Goal: Task Accomplishment & Management: Manage account settings

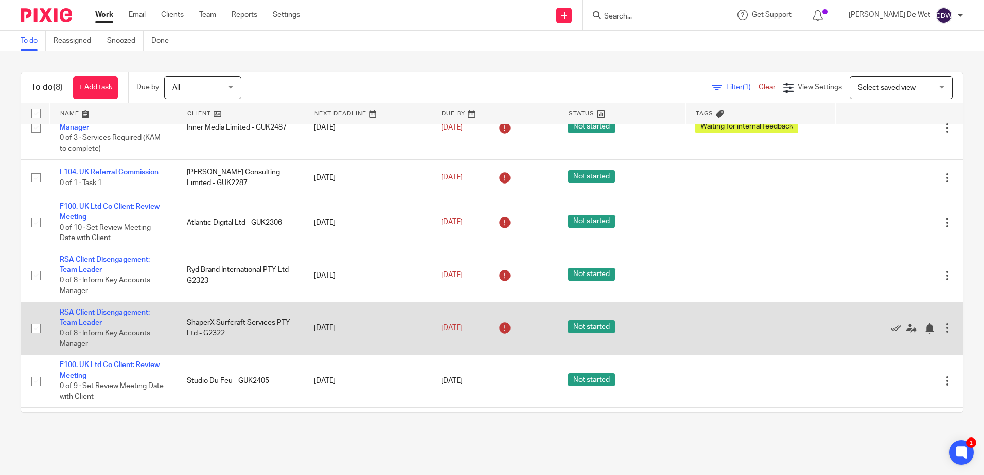
scroll to position [26, 0]
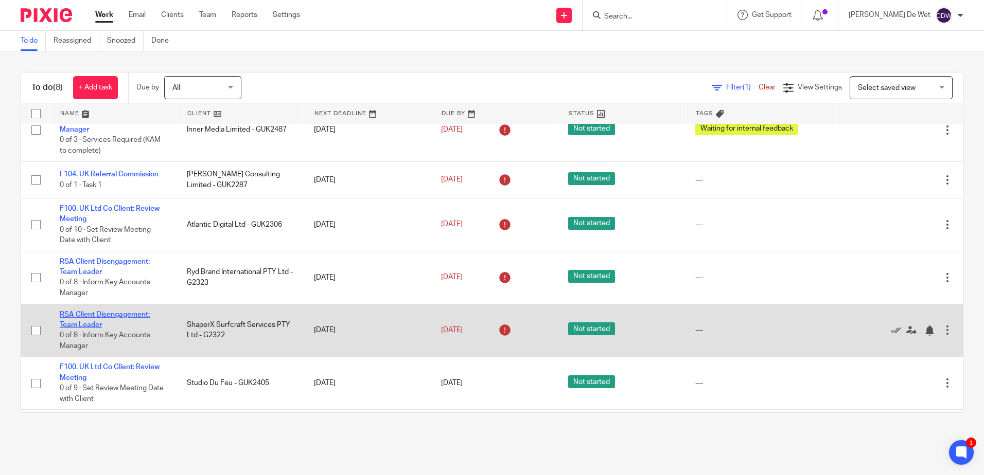
click at [132, 312] on link "RSA Client Disengagement: Team Leader" at bounding box center [105, 319] width 90 height 17
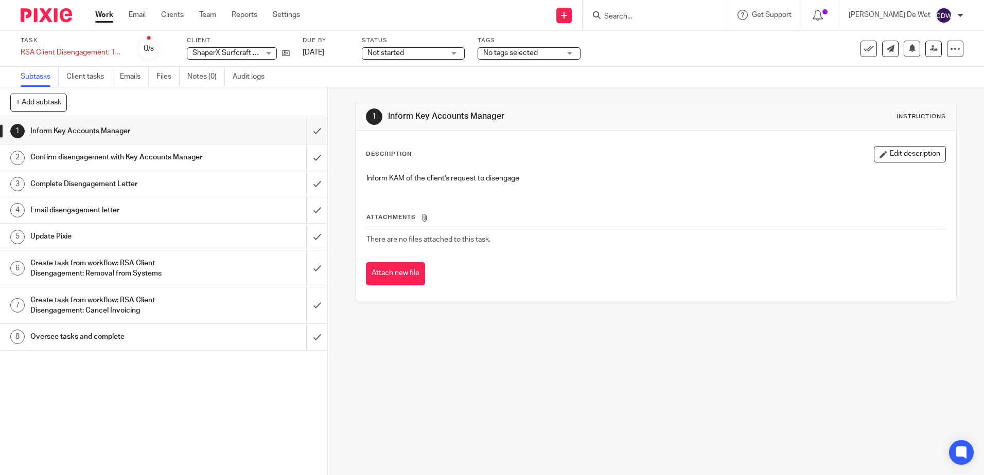
click at [67, 128] on h1 "Inform Key Accounts Manager" at bounding box center [118, 130] width 177 height 15
click at [74, 161] on h1 "Confirm disengagement with Key Accounts Manager" at bounding box center [118, 157] width 177 height 15
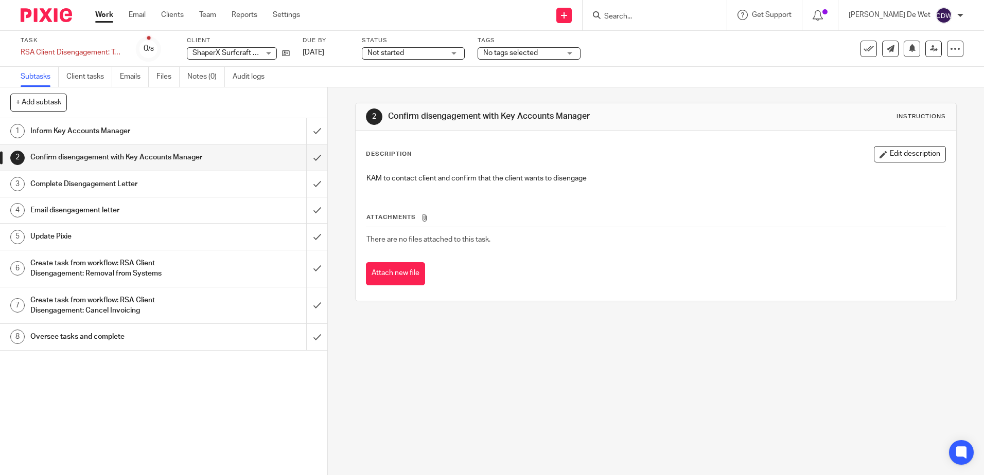
click at [79, 192] on h1 "Complete Disengagement Letter" at bounding box center [118, 183] width 177 height 15
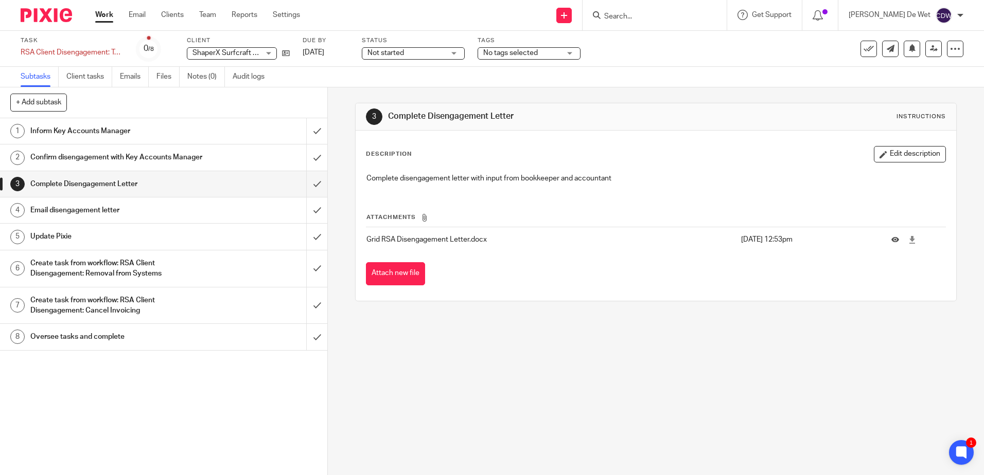
click at [72, 244] on h1 "Update Pixie" at bounding box center [118, 236] width 177 height 15
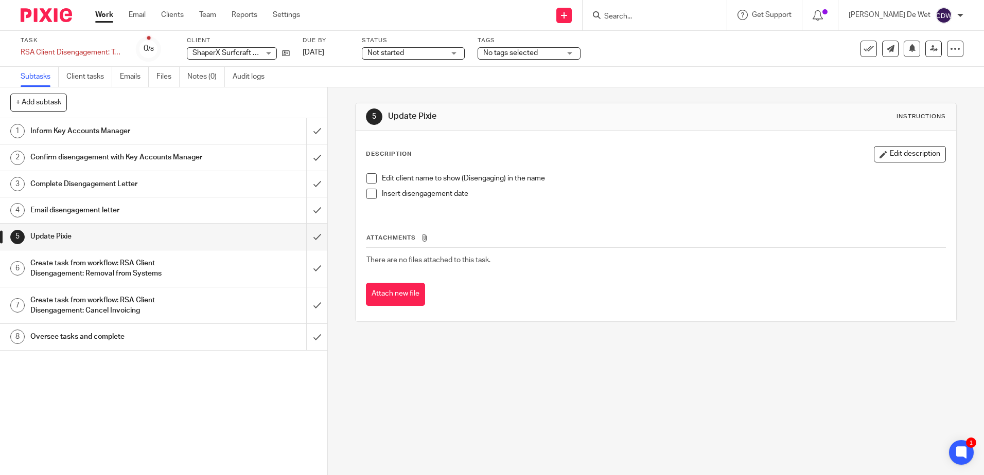
click at [87, 279] on h1 "Create task from workflow: RSA Client Disengagement: Removal from Systems" at bounding box center [118, 269] width 177 height 26
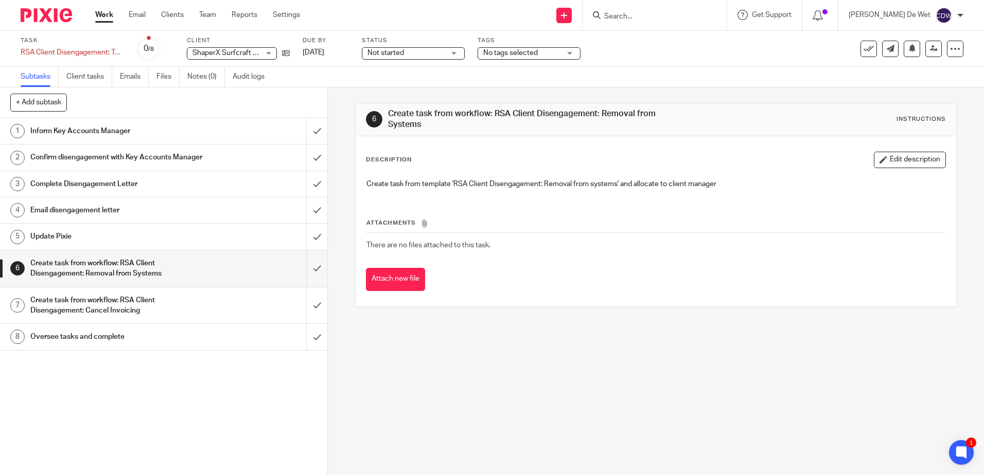
click at [102, 315] on h1 "Create task from workflow: RSA Client Disengagement: Cancel Invoicing" at bounding box center [118, 306] width 177 height 26
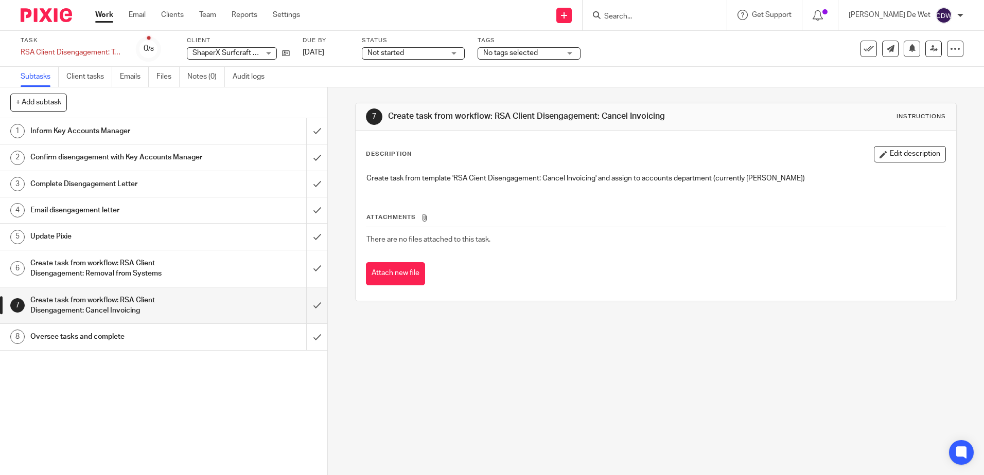
click at [103, 345] on h1 "Oversee tasks and complete" at bounding box center [118, 336] width 177 height 15
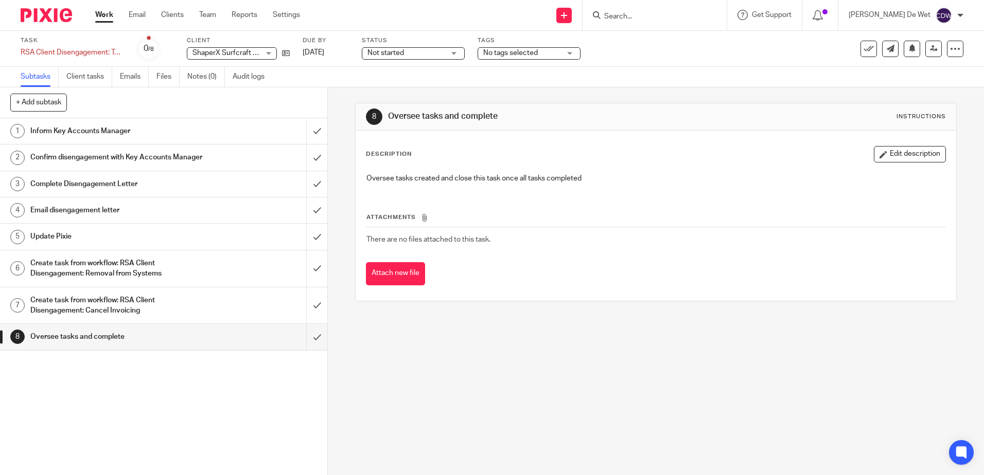
click at [100, 281] on h1 "Create task from workflow: RSA Client Disengagement: Removal from Systems" at bounding box center [118, 269] width 177 height 26
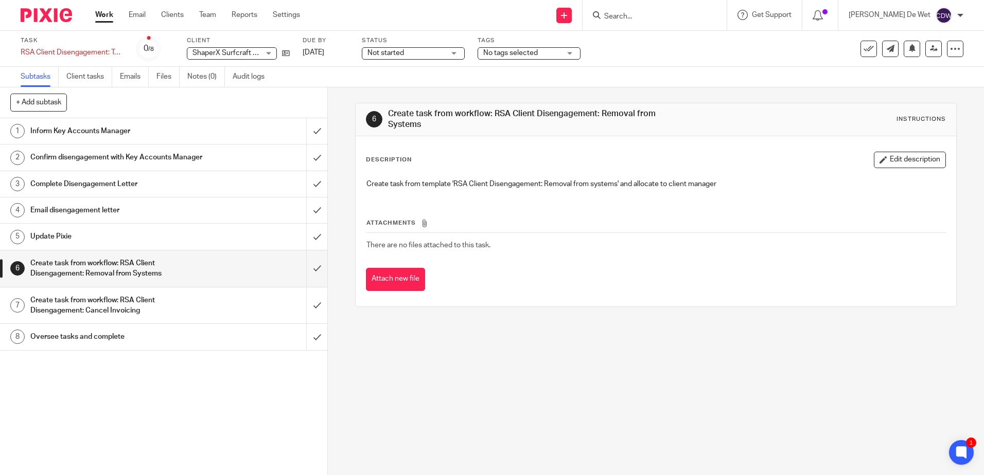
click at [109, 17] on link "Work" at bounding box center [104, 15] width 18 height 10
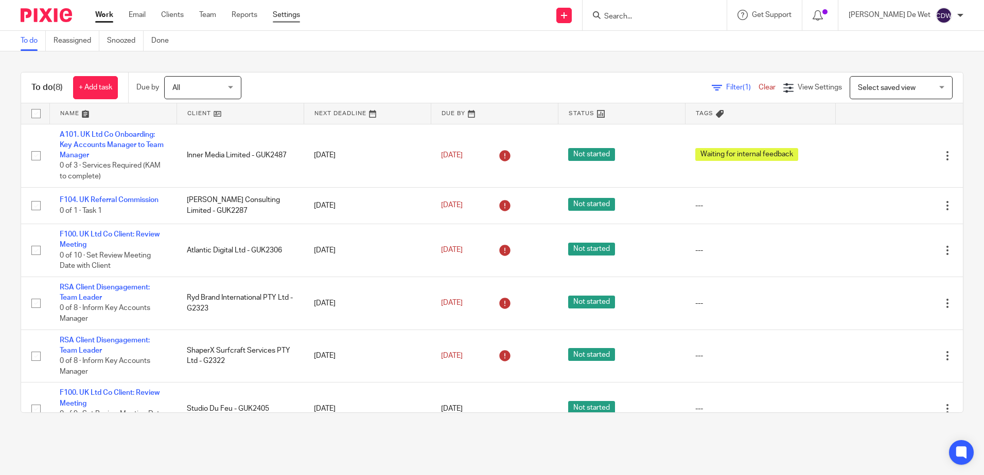
click at [288, 16] on link "Settings" at bounding box center [286, 15] width 27 height 10
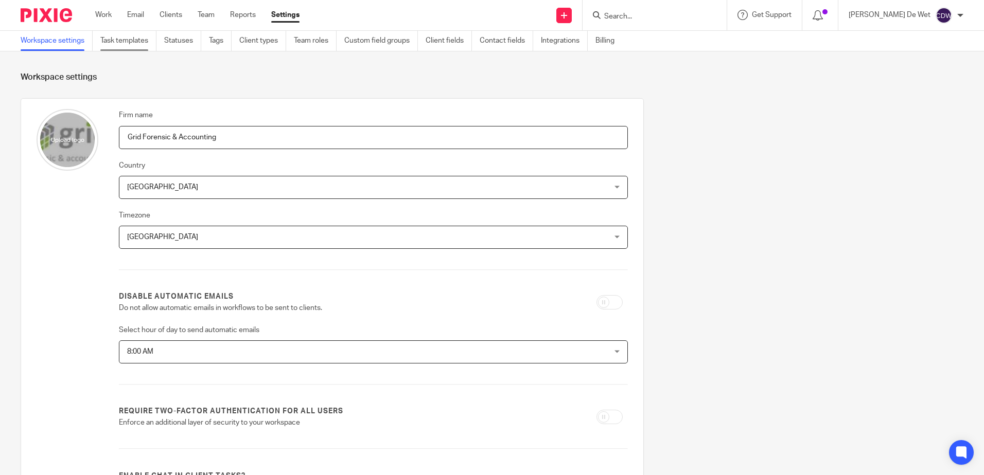
click at [121, 44] on link "Task templates" at bounding box center [128, 41] width 56 height 20
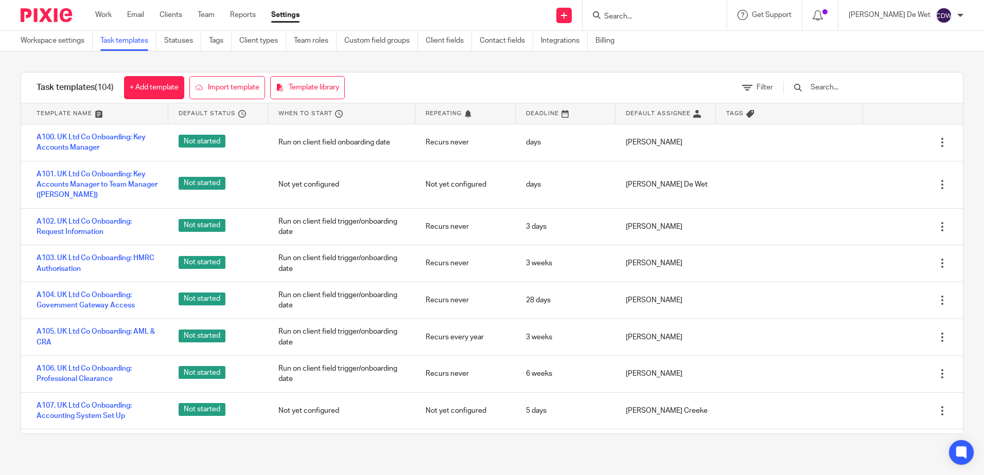
click at [845, 89] on input "text" at bounding box center [869, 87] width 120 height 11
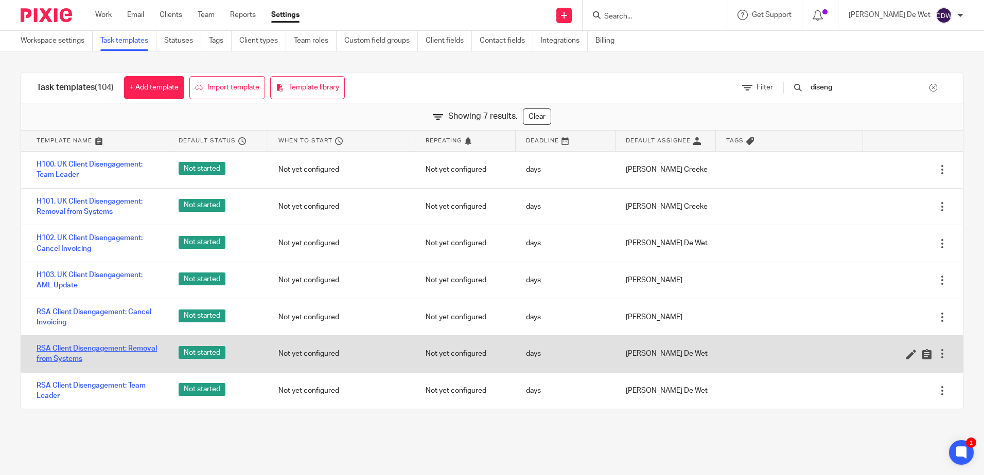
type input "diseng"
click at [89, 361] on link "RSA Client Disengagement: Removal from Systems" at bounding box center [97, 354] width 121 height 21
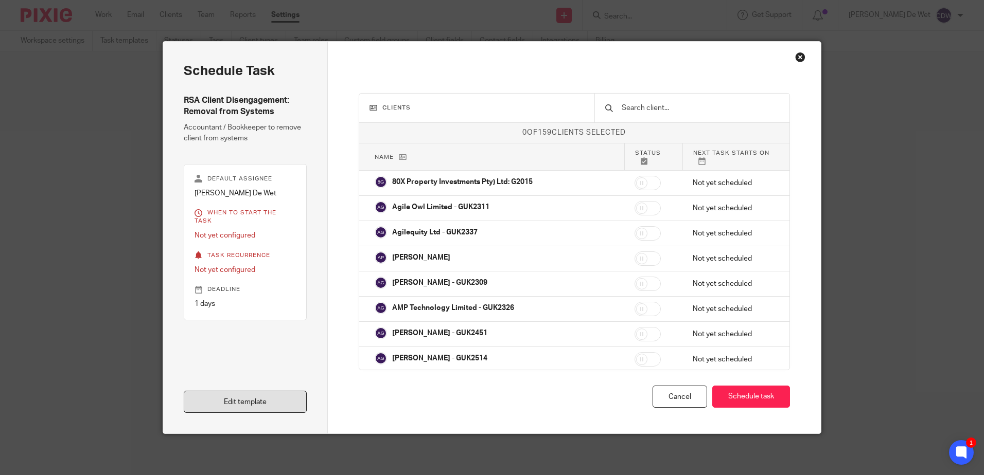
click at [228, 403] on link "Edit template" at bounding box center [245, 402] width 123 height 22
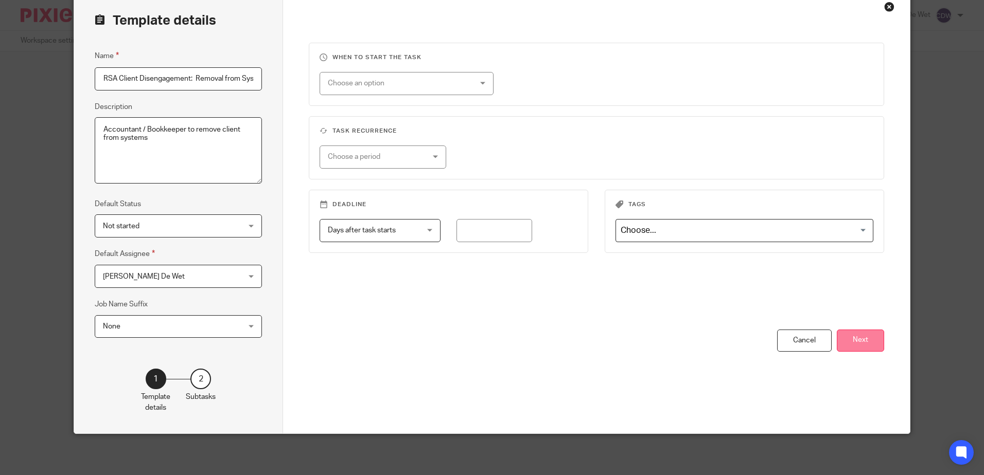
click at [868, 337] on button "Next" at bounding box center [860, 341] width 47 height 22
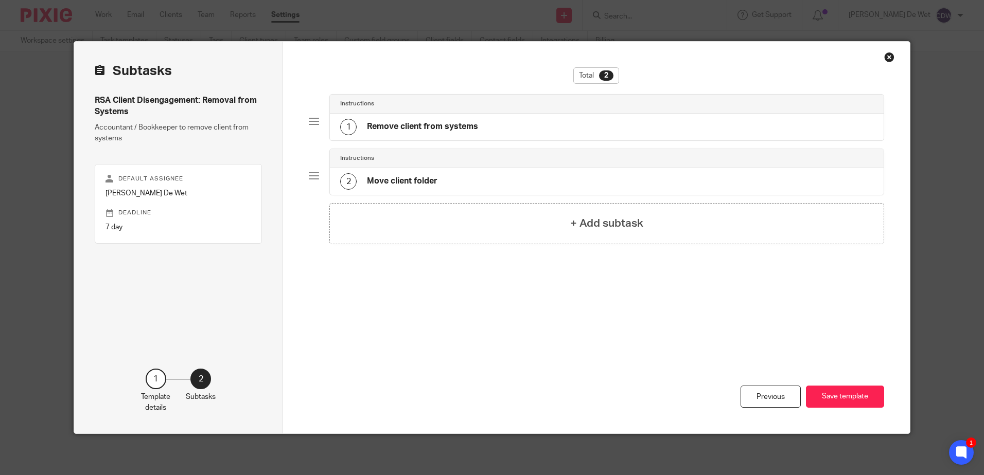
click at [434, 127] on h4 "Remove client from systems" at bounding box center [422, 126] width 111 height 11
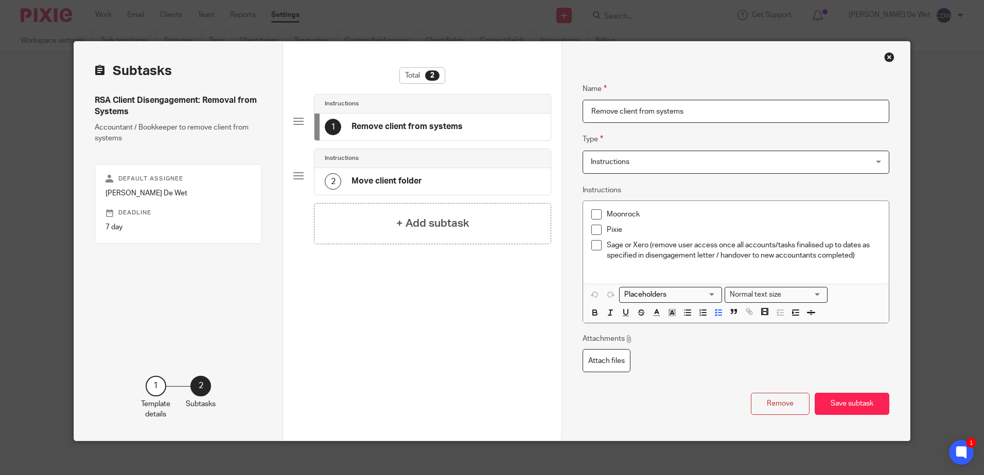
click at [384, 185] on h4 "Move client folder" at bounding box center [386, 181] width 70 height 11
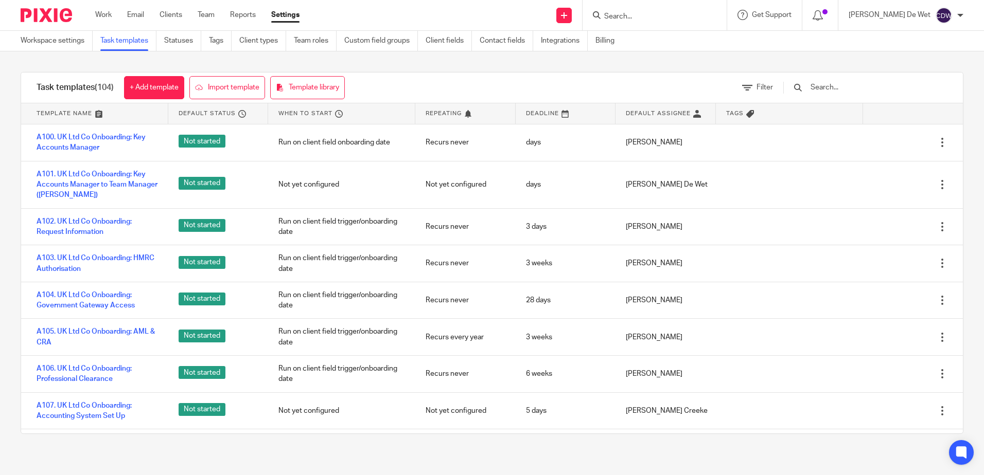
click at [845, 86] on input "text" at bounding box center [869, 87] width 120 height 11
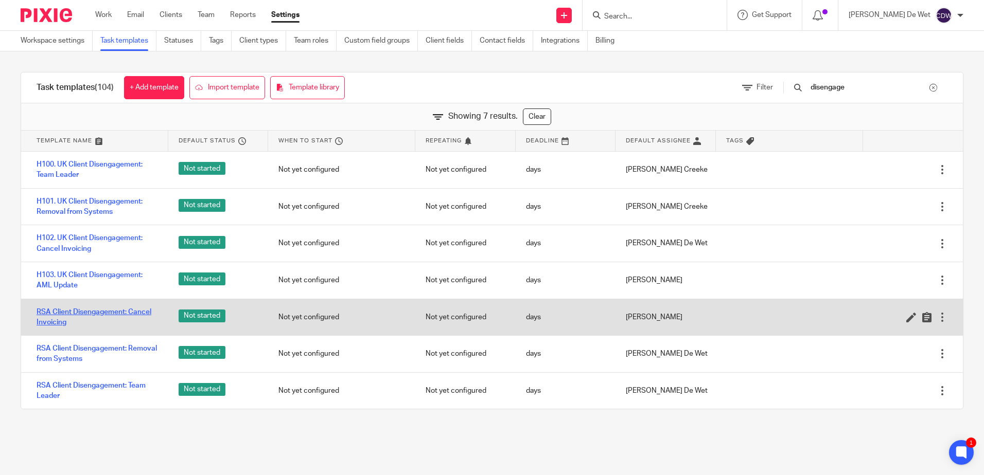
type input "disengage"
click at [109, 308] on link "RSA Client Disengagement: Cancel Invoicing" at bounding box center [97, 317] width 121 height 21
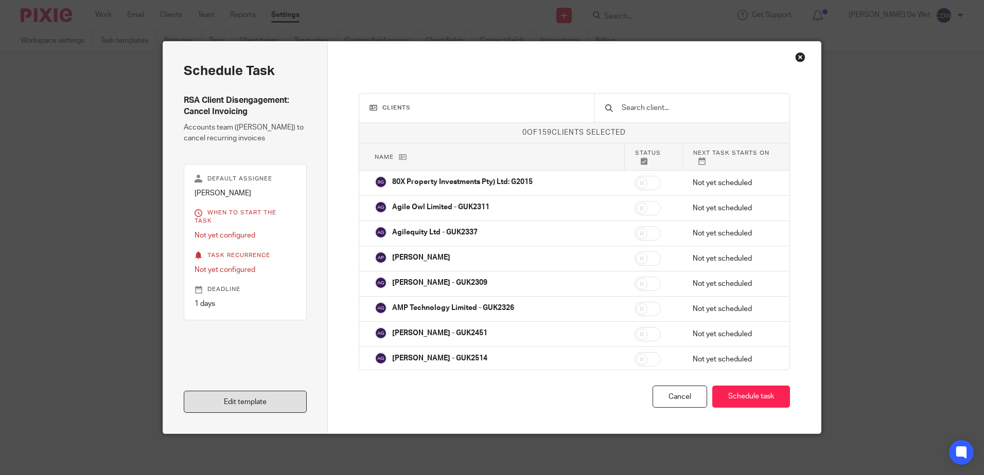
click at [280, 408] on link "Edit template" at bounding box center [245, 402] width 123 height 22
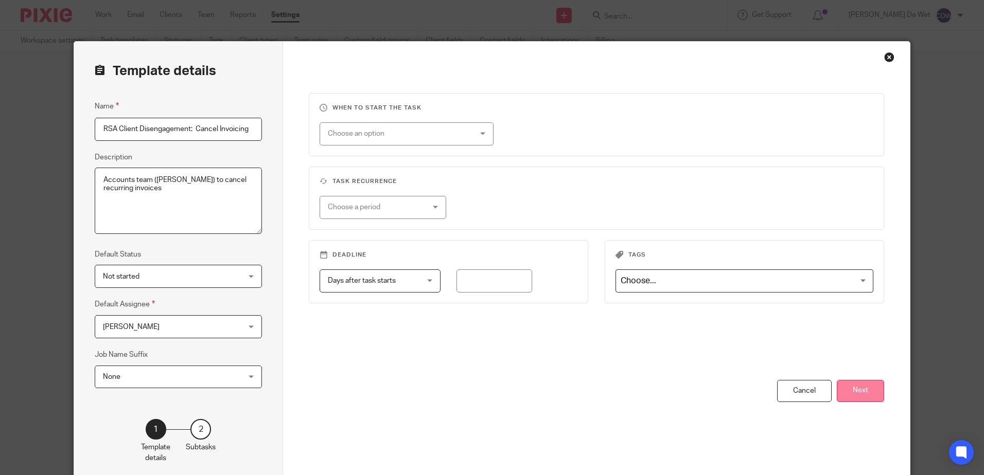
click at [857, 394] on button "Next" at bounding box center [860, 391] width 47 height 22
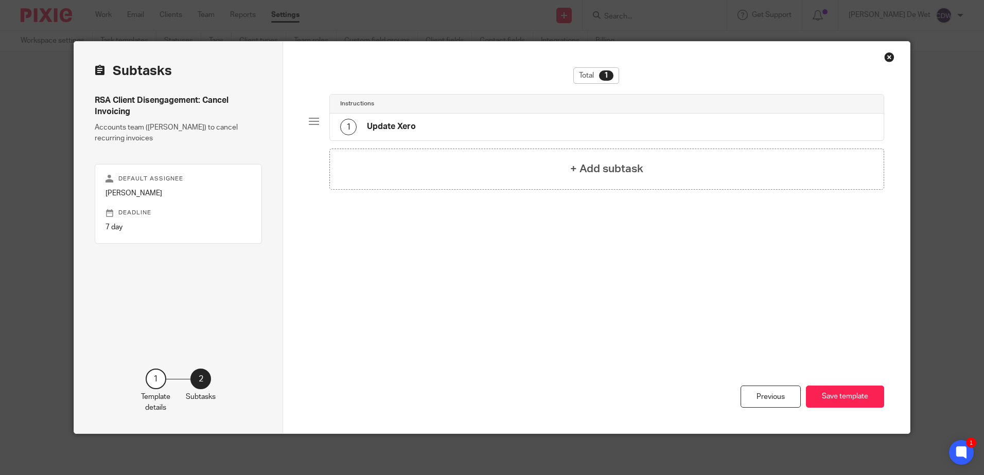
click at [396, 129] on h4 "Update Xero" at bounding box center [391, 126] width 49 height 11
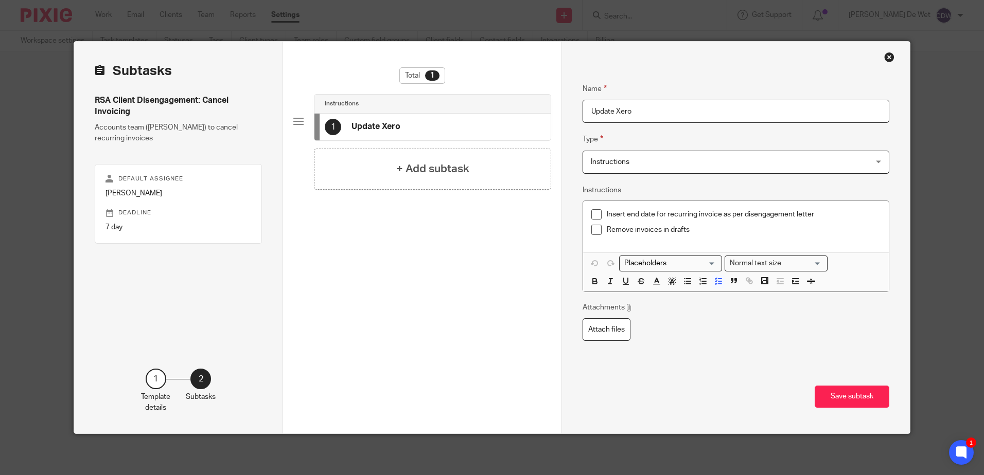
click at [885, 59] on div "Close this dialog window" at bounding box center [889, 57] width 10 height 10
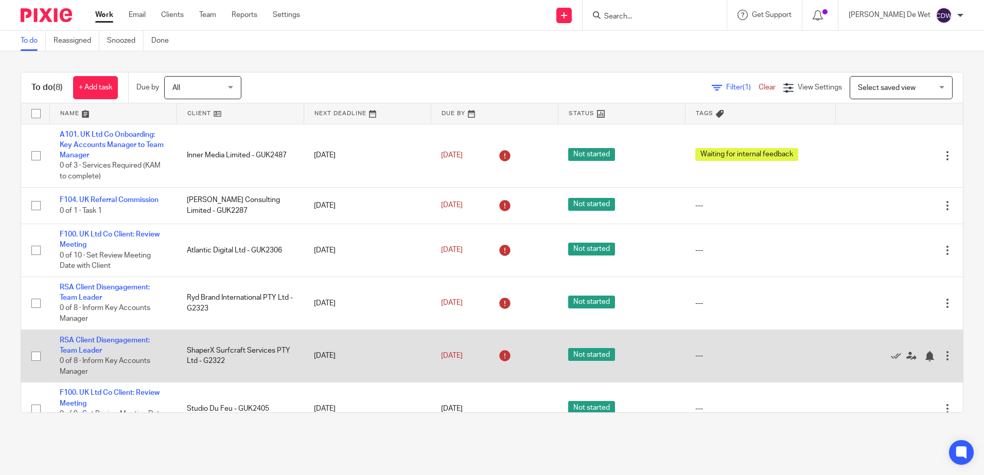
scroll to position [51, 0]
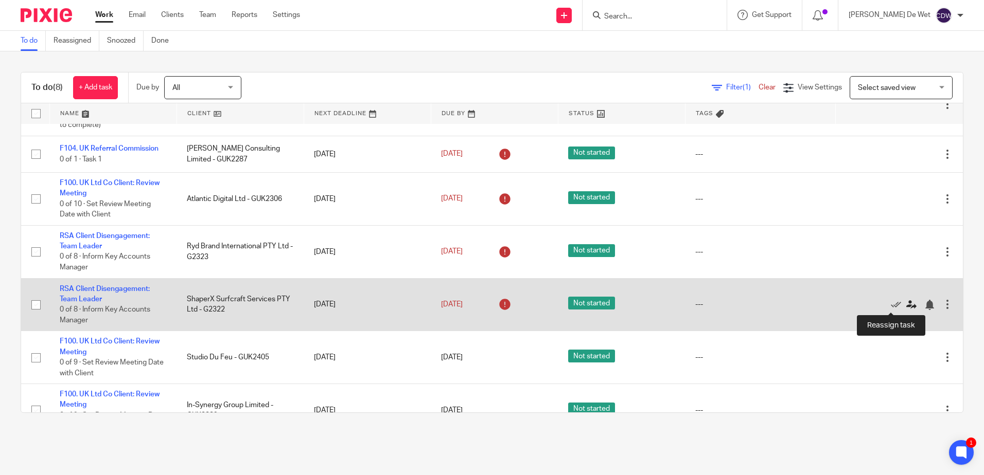
click at [906, 305] on icon at bounding box center [911, 305] width 10 height 10
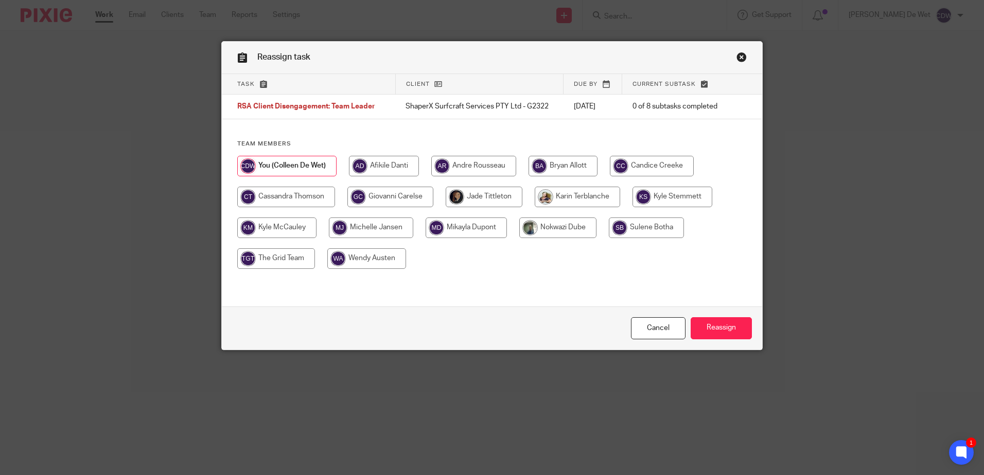
click at [397, 197] on input "radio" at bounding box center [390, 197] width 86 height 21
radio input "true"
click at [730, 327] on input "Reassign" at bounding box center [721, 328] width 61 height 22
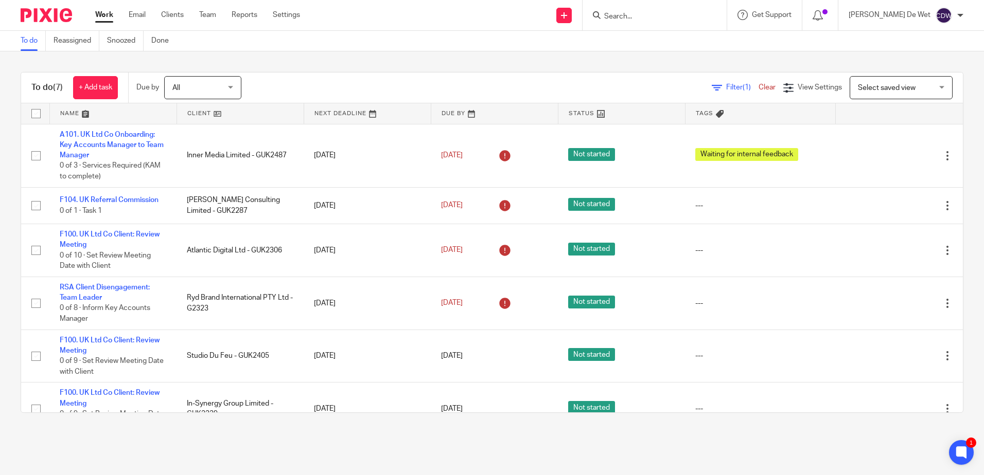
click at [108, 15] on link "Work" at bounding box center [104, 15] width 18 height 10
